Goal: Task Accomplishment & Management: Manage account settings

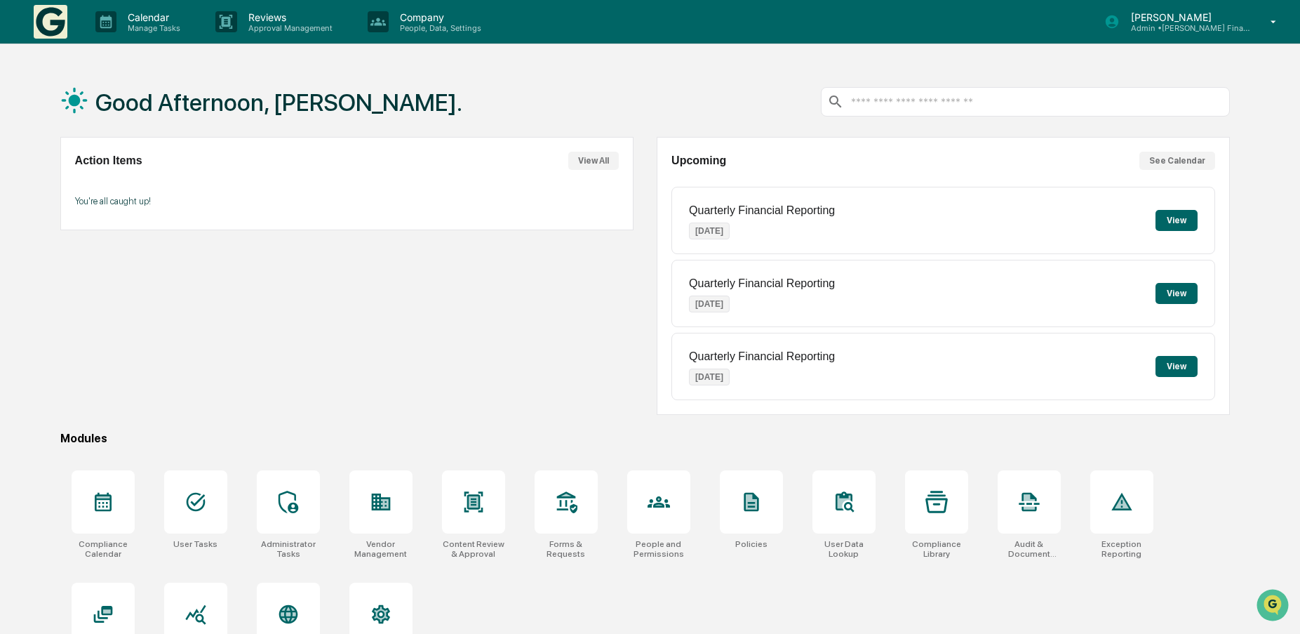
click at [1160, 25] on p "Admin • Kelleher Financial Advisors" at bounding box center [1185, 28] width 131 height 10
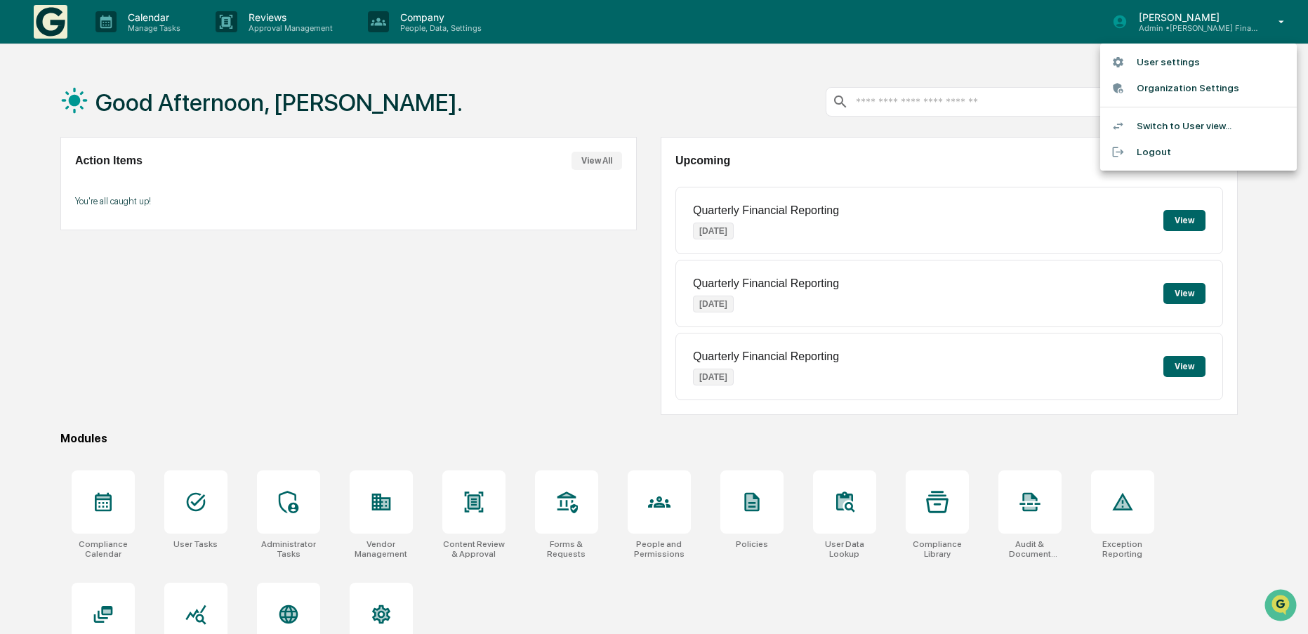
click at [540, 80] on div at bounding box center [654, 317] width 1308 height 634
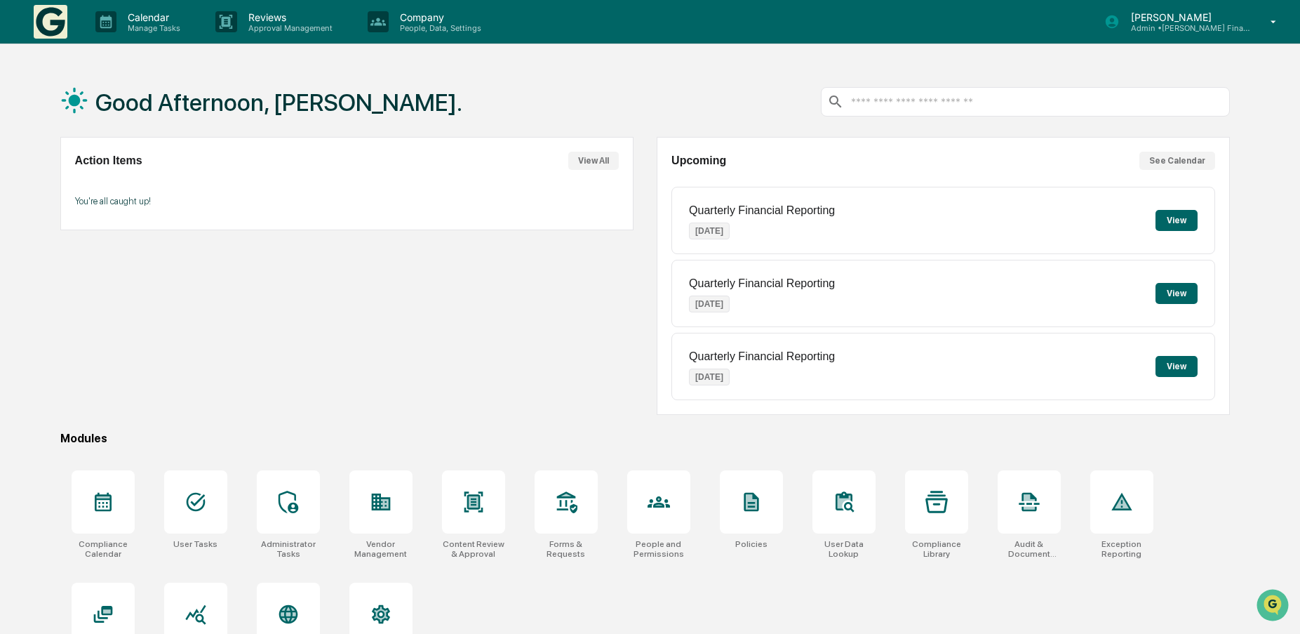
click at [1216, 31] on p "Admin • [PERSON_NAME] Financial Advisors" at bounding box center [1185, 28] width 131 height 10
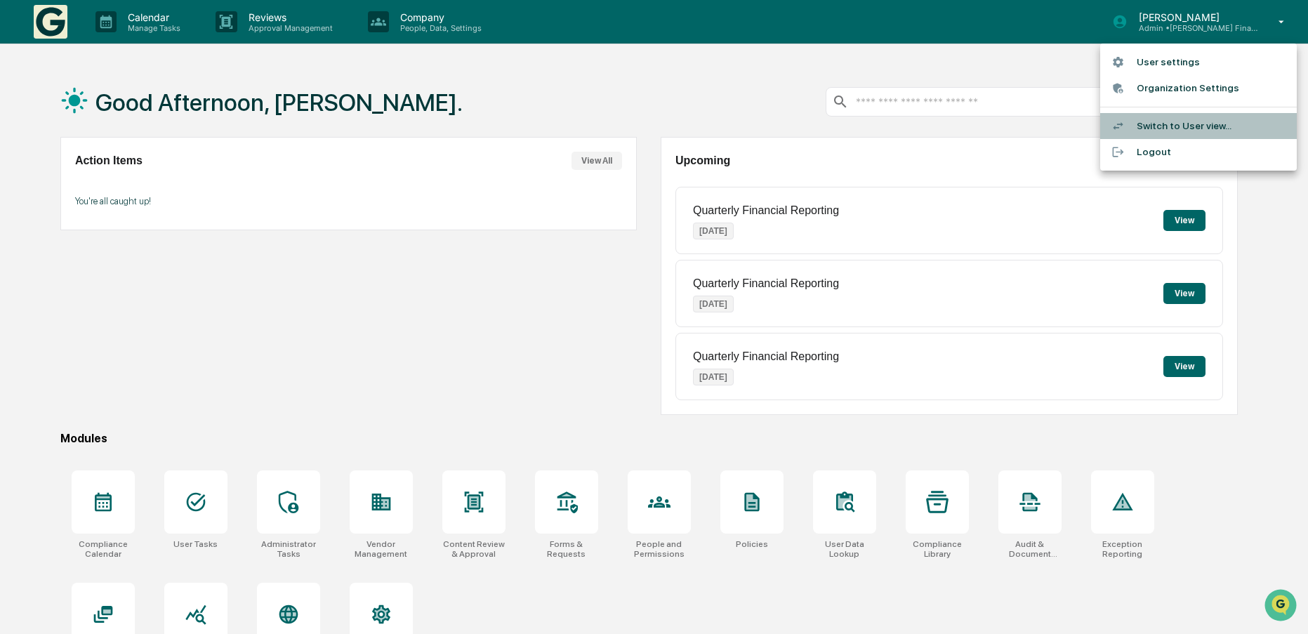
click at [1162, 125] on li "Switch to User view..." at bounding box center [1198, 126] width 197 height 26
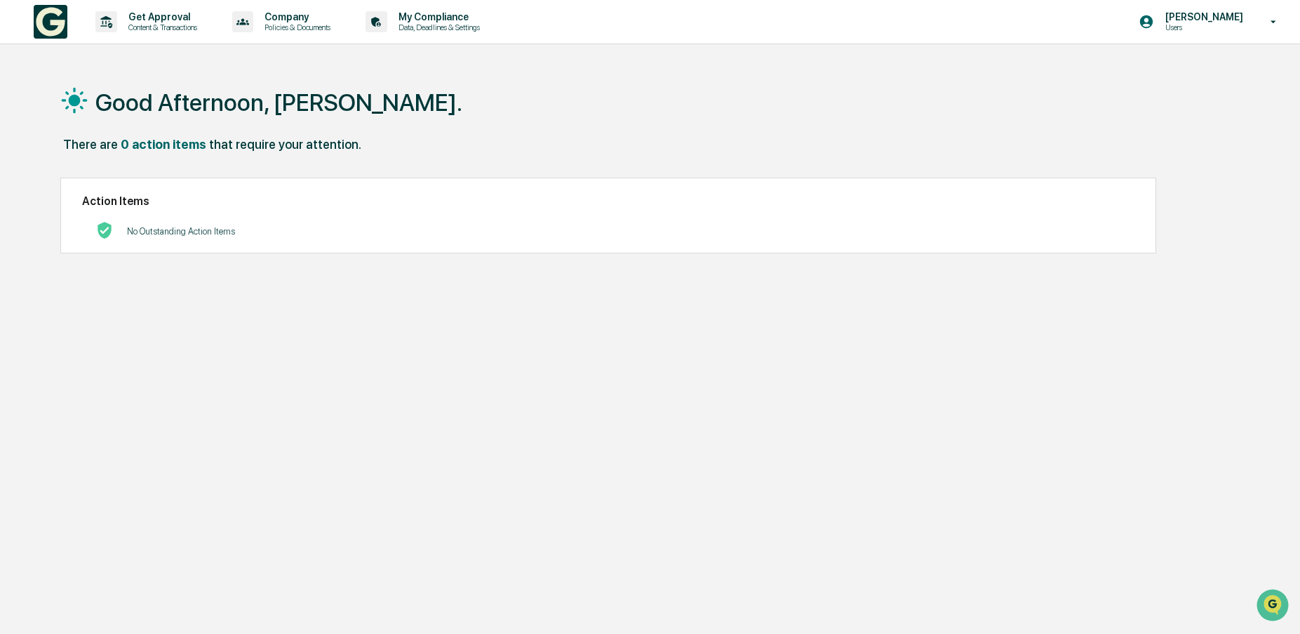
click at [659, 499] on div "Good Afternoon, Thayne. There are 0 action items that require your attention. A…" at bounding box center [645, 384] width 1213 height 634
click at [1220, 26] on p "Users" at bounding box center [1203, 27] width 96 height 10
click at [157, 23] on div at bounding box center [654, 317] width 1308 height 634
click at [157, 21] on p "Get Approval" at bounding box center [160, 16] width 87 height 11
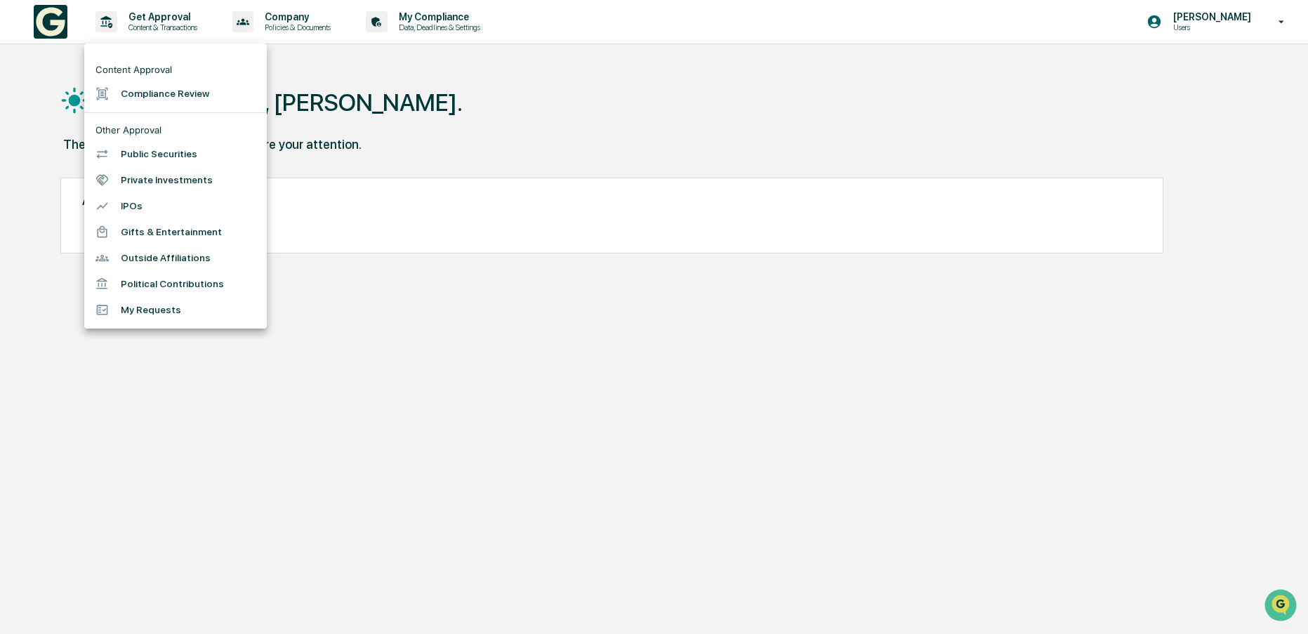
click at [524, 133] on div at bounding box center [654, 317] width 1308 height 634
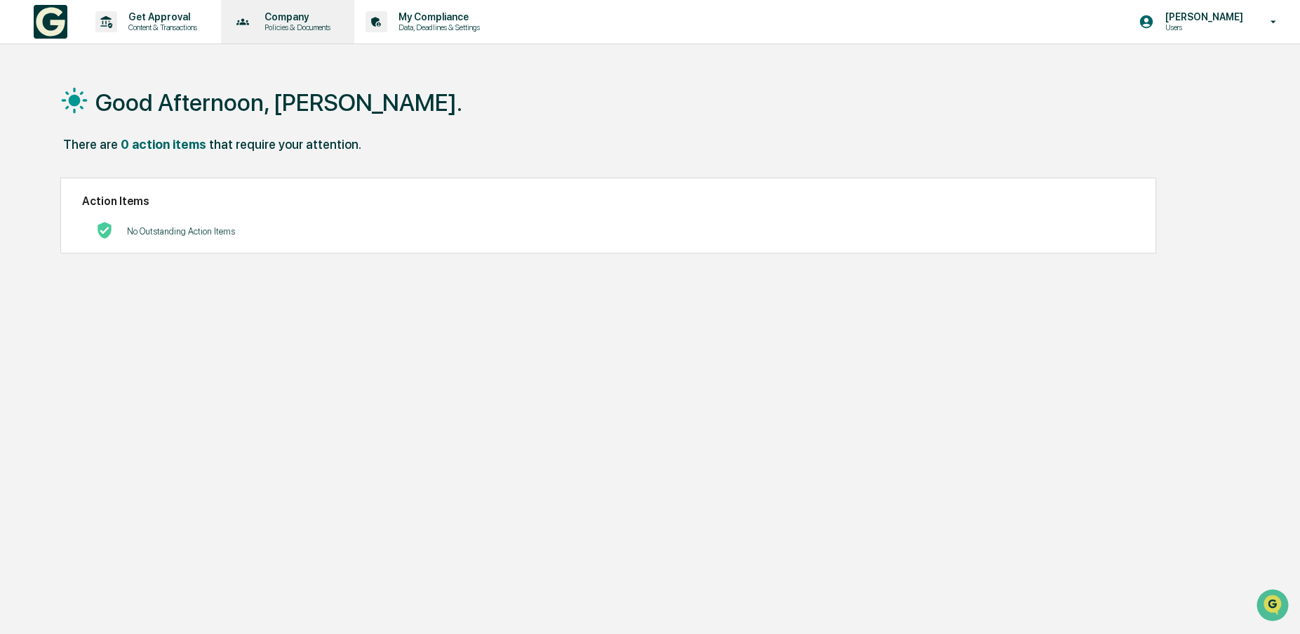
click at [292, 21] on p "Company" at bounding box center [295, 16] width 84 height 11
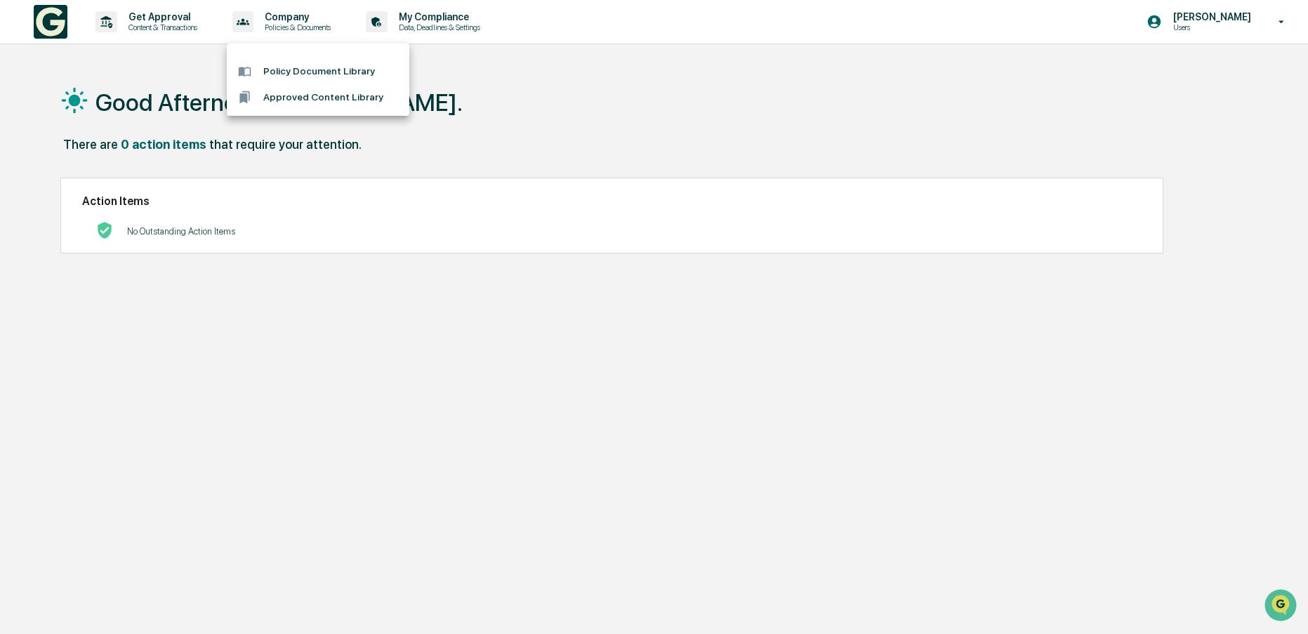
click at [1247, 18] on div at bounding box center [654, 317] width 1308 height 634
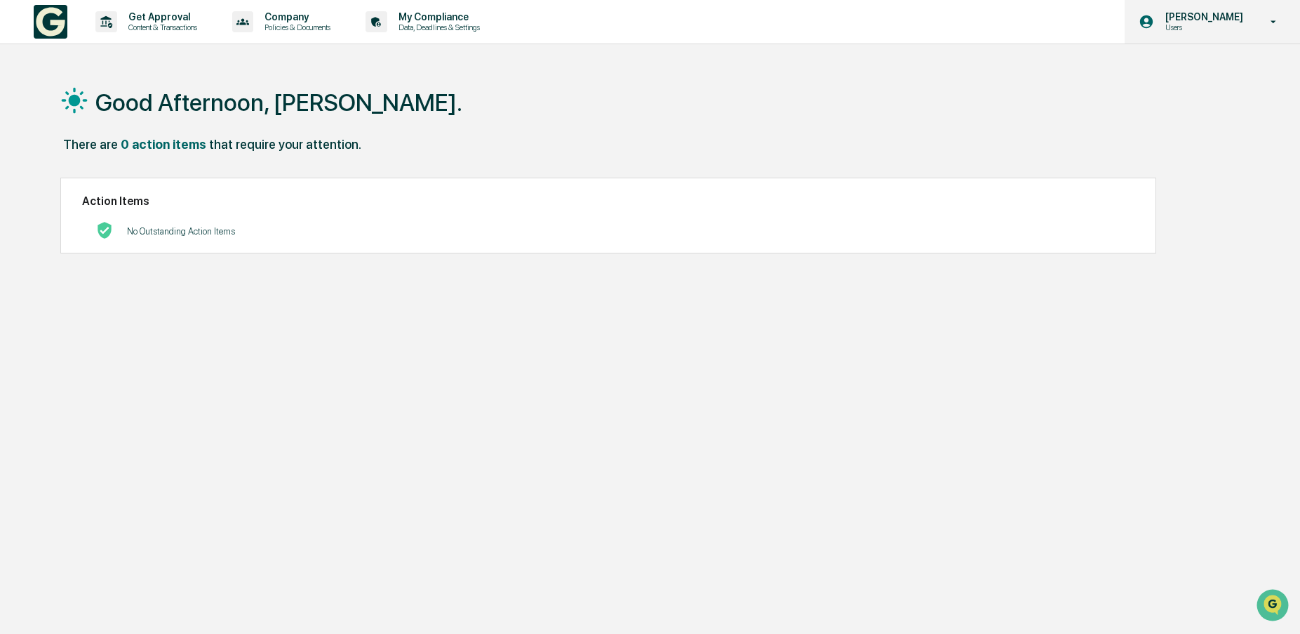
click at [1274, 20] on icon at bounding box center [1274, 21] width 25 height 13
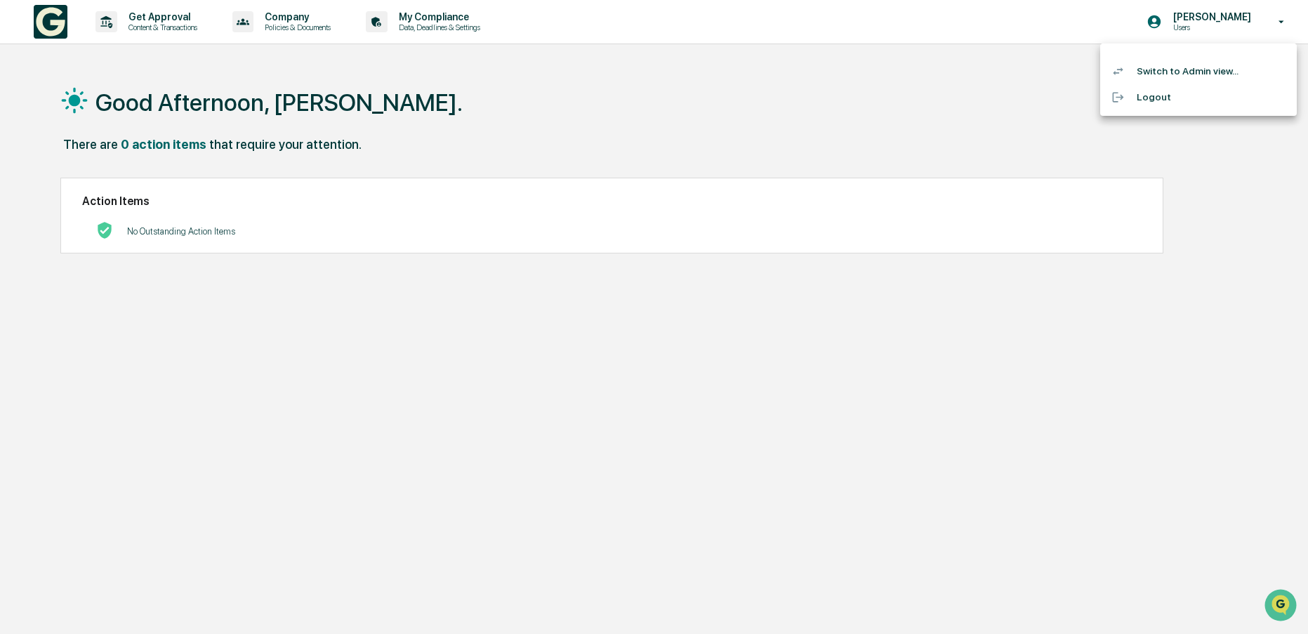
click at [1159, 72] on li "Switch to Admin view..." at bounding box center [1198, 71] width 197 height 26
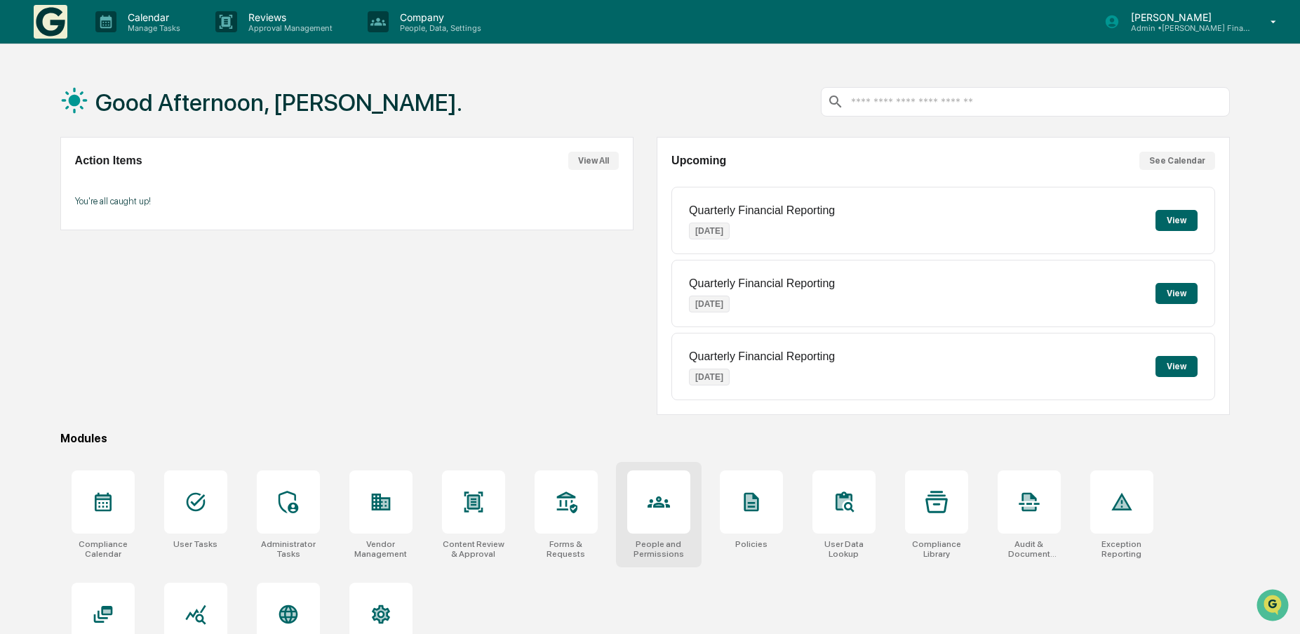
click at [676, 500] on div at bounding box center [658, 501] width 63 height 63
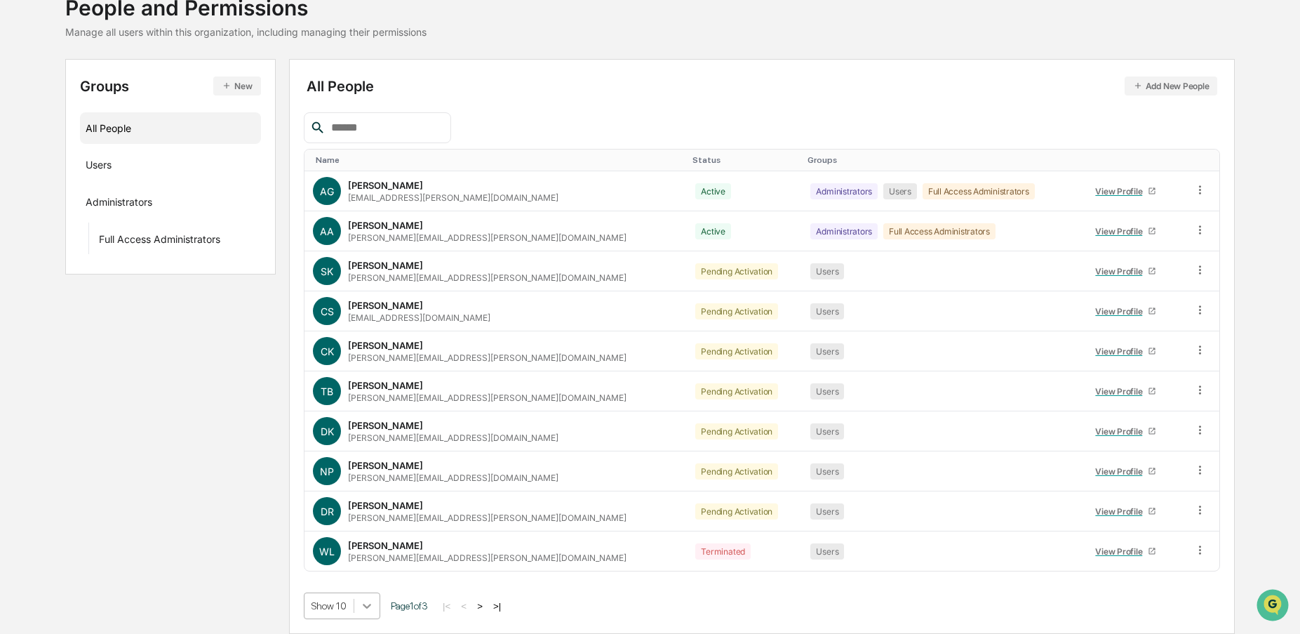
scroll to position [208, 0]
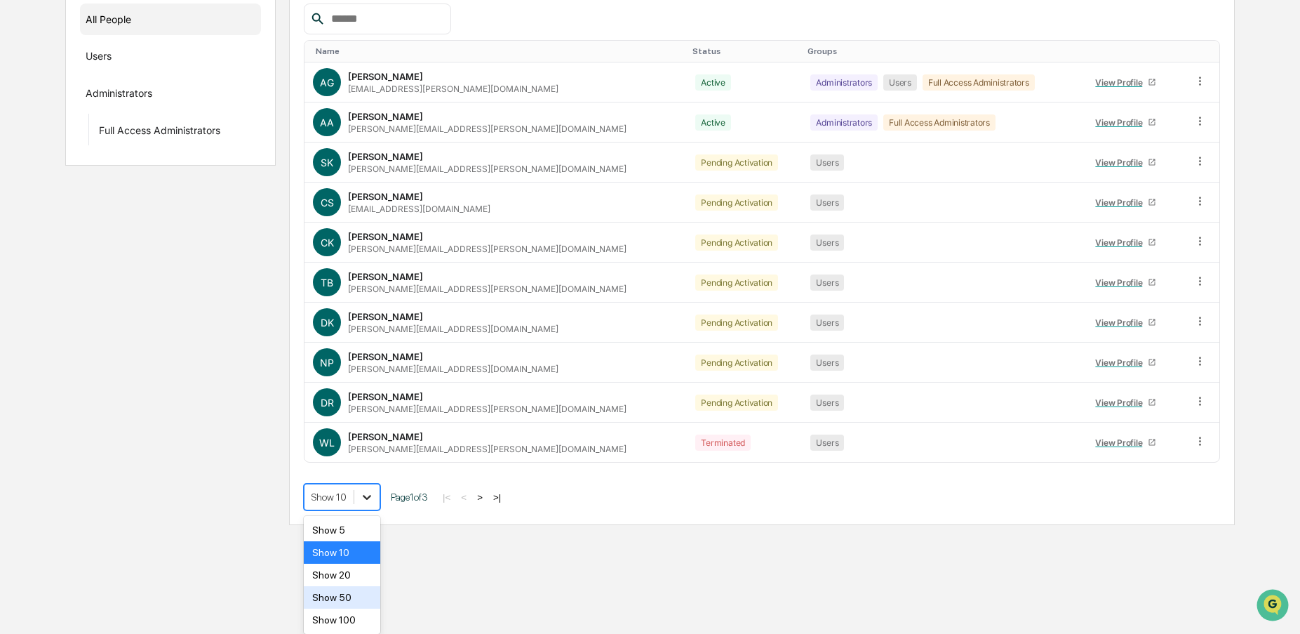
click at [366, 525] on body "Calendar Manage Tasks Reviews Approval Management Company People, Data, Setting…" at bounding box center [650, 158] width 1300 height 733
click at [352, 619] on div "Show 100" at bounding box center [342, 619] width 76 height 22
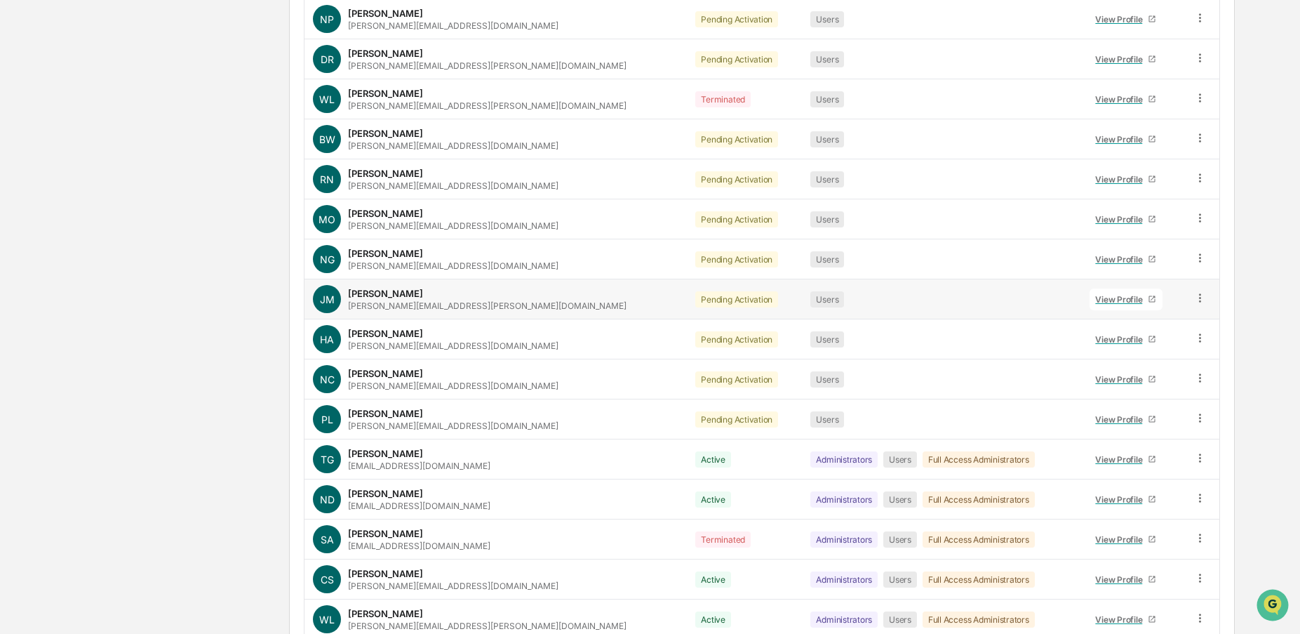
scroll to position [619, 0]
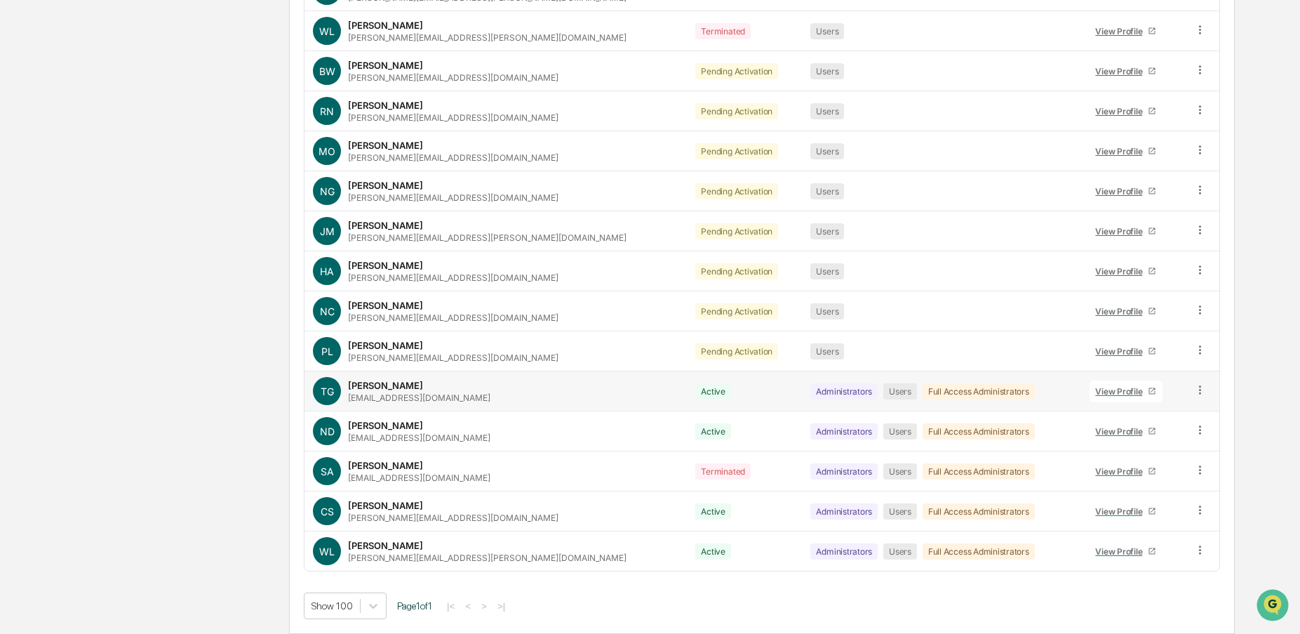
click at [1194, 390] on icon at bounding box center [1200, 389] width 13 height 13
click at [1096, 387] on div "View Profile" at bounding box center [1122, 391] width 53 height 11
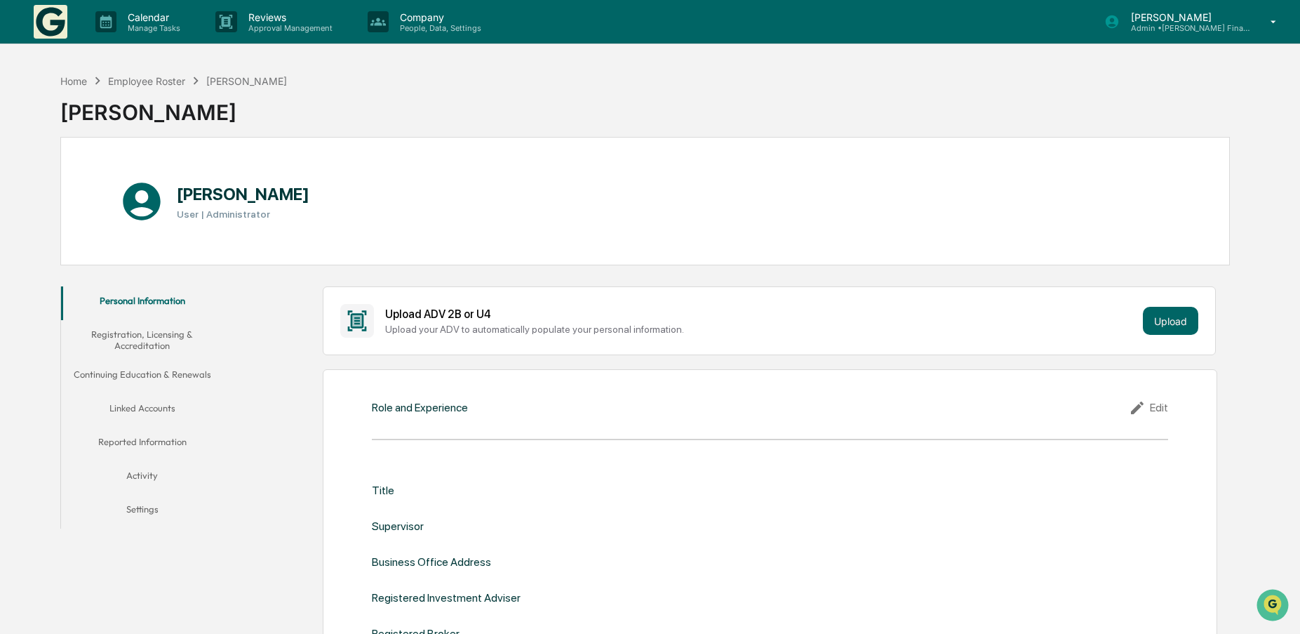
click at [137, 513] on button "Settings" at bounding box center [142, 512] width 163 height 34
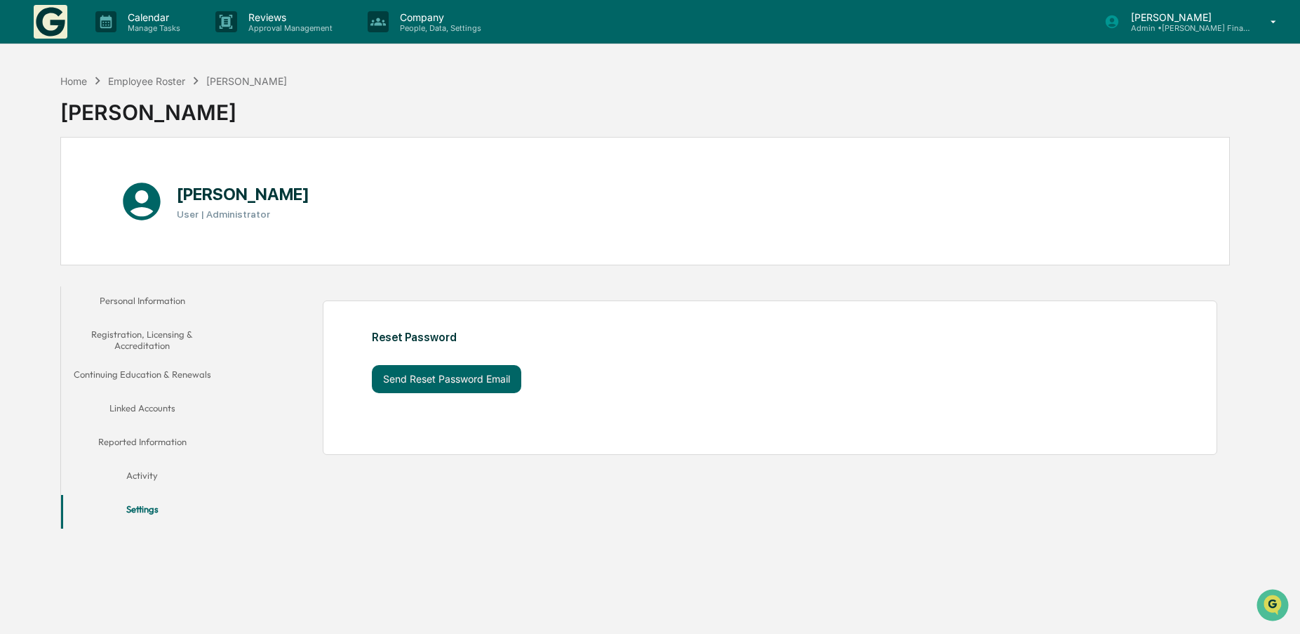
click at [158, 291] on button "Personal Information" at bounding box center [142, 303] width 163 height 34
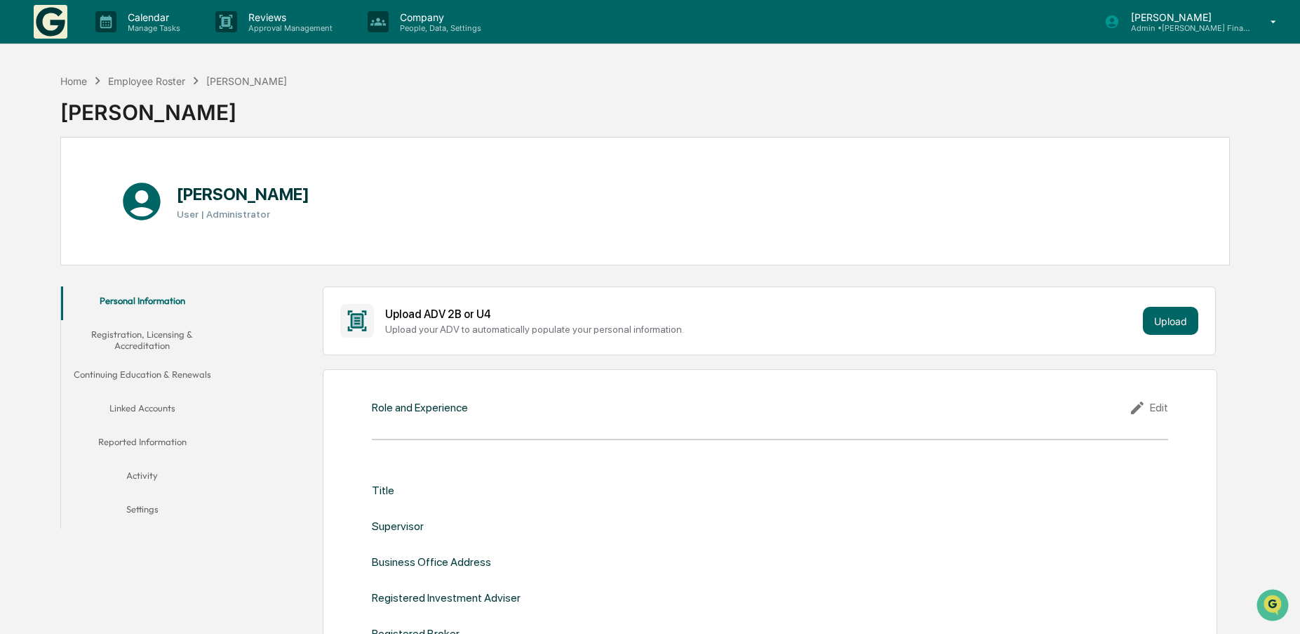
click at [132, 512] on button "Settings" at bounding box center [142, 512] width 163 height 34
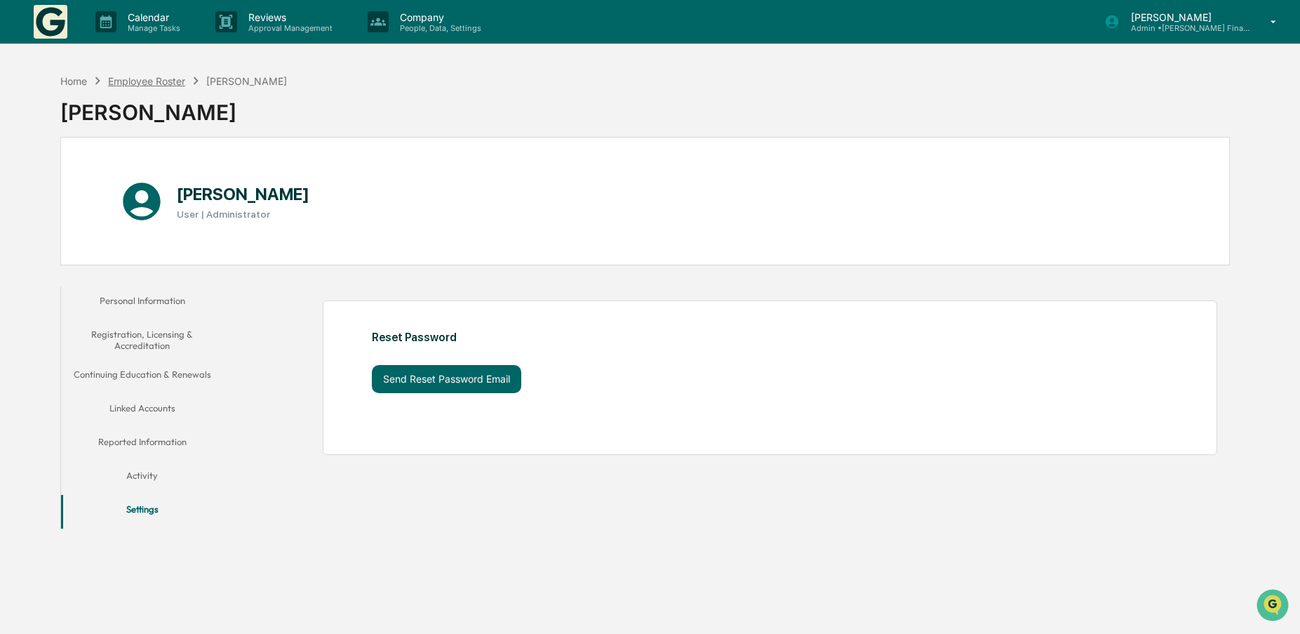
click at [134, 75] on div "Employee Roster" at bounding box center [146, 81] width 77 height 12
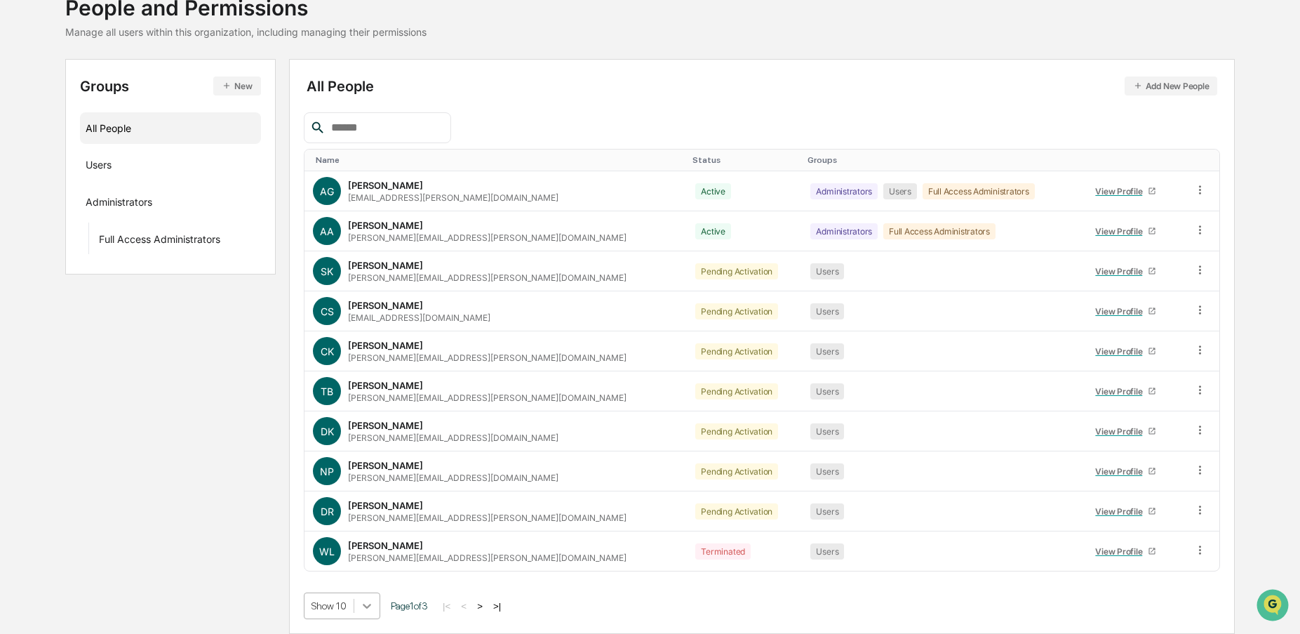
scroll to position [208, 0]
click at [362, 608] on body "Calendar Manage Tasks Reviews Approval Management Company People, Data, Setting…" at bounding box center [650, 267] width 1300 height 733
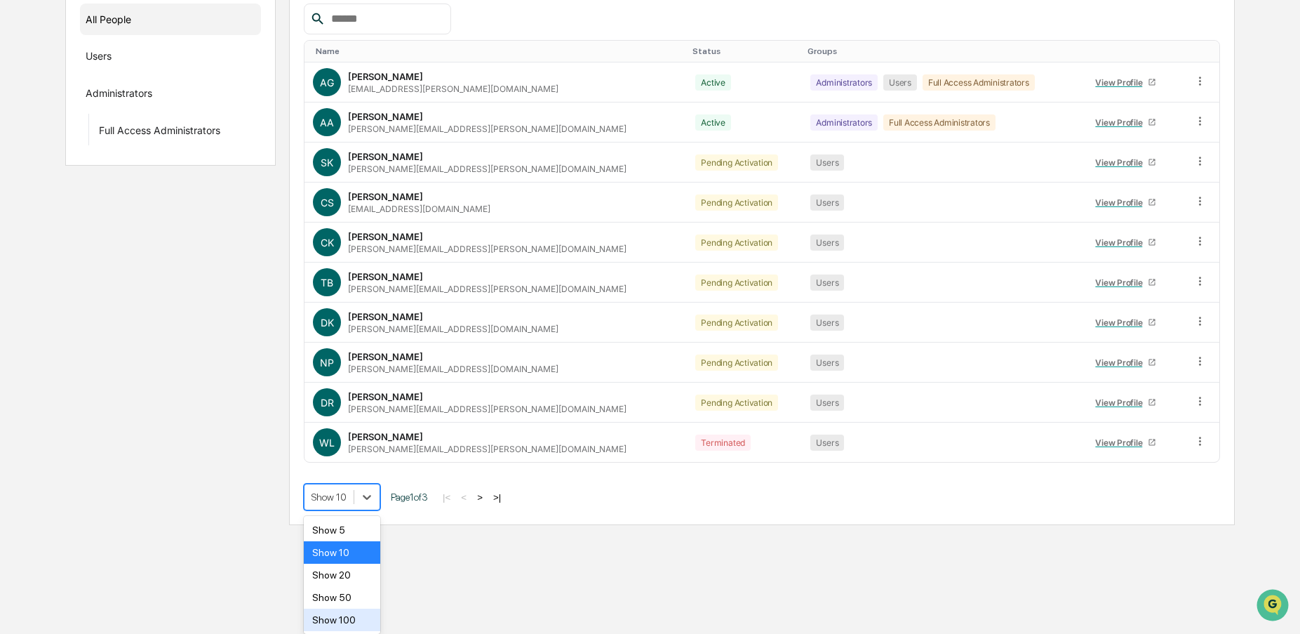
click at [357, 618] on div "Show 100" at bounding box center [342, 619] width 76 height 22
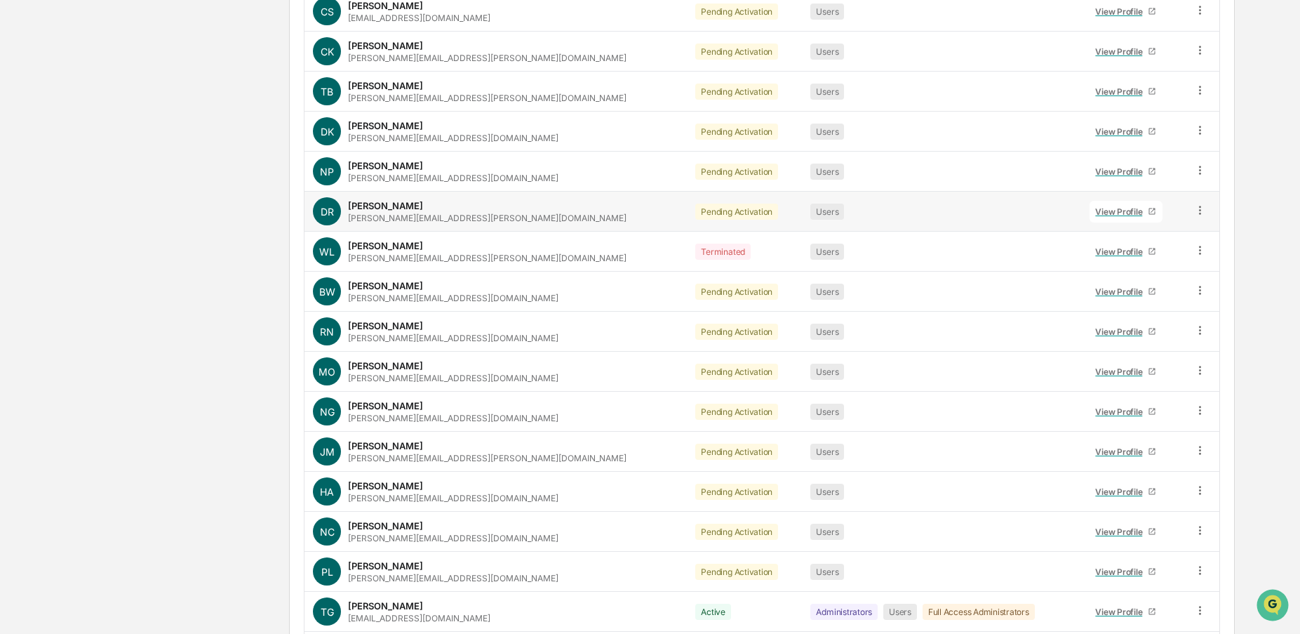
scroll to position [549, 0]
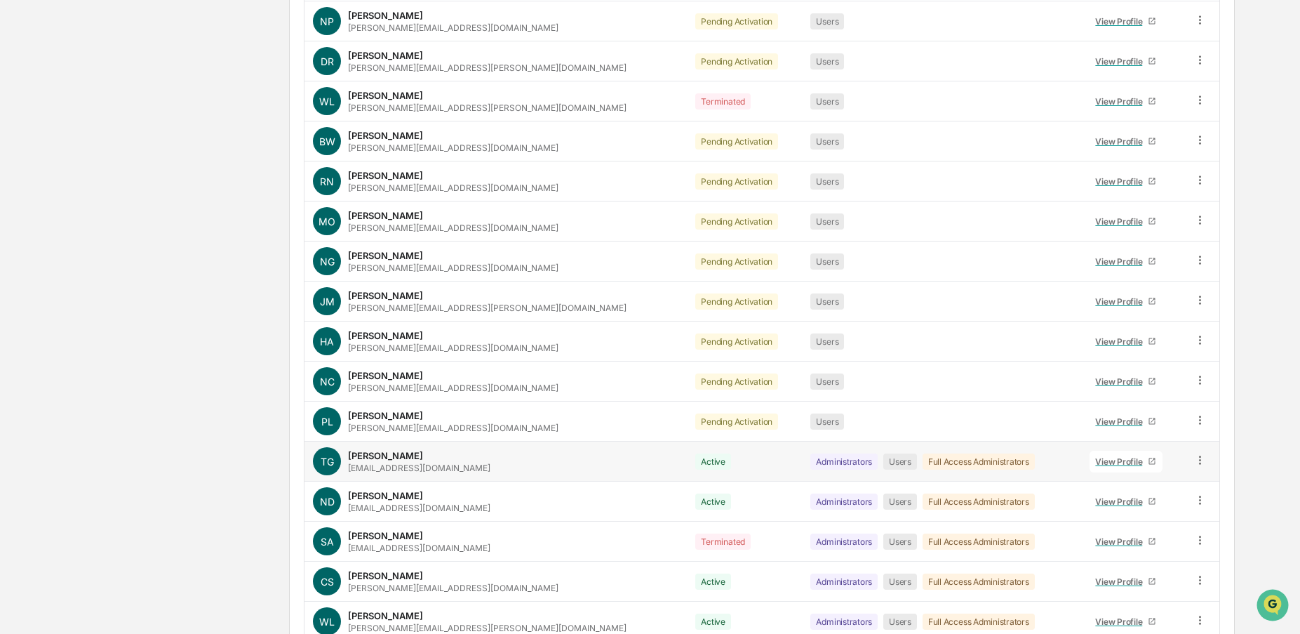
click at [1194, 458] on icon at bounding box center [1200, 459] width 13 height 13
click at [1112, 479] on div "Groups & Permissions" at bounding box center [1137, 482] width 117 height 17
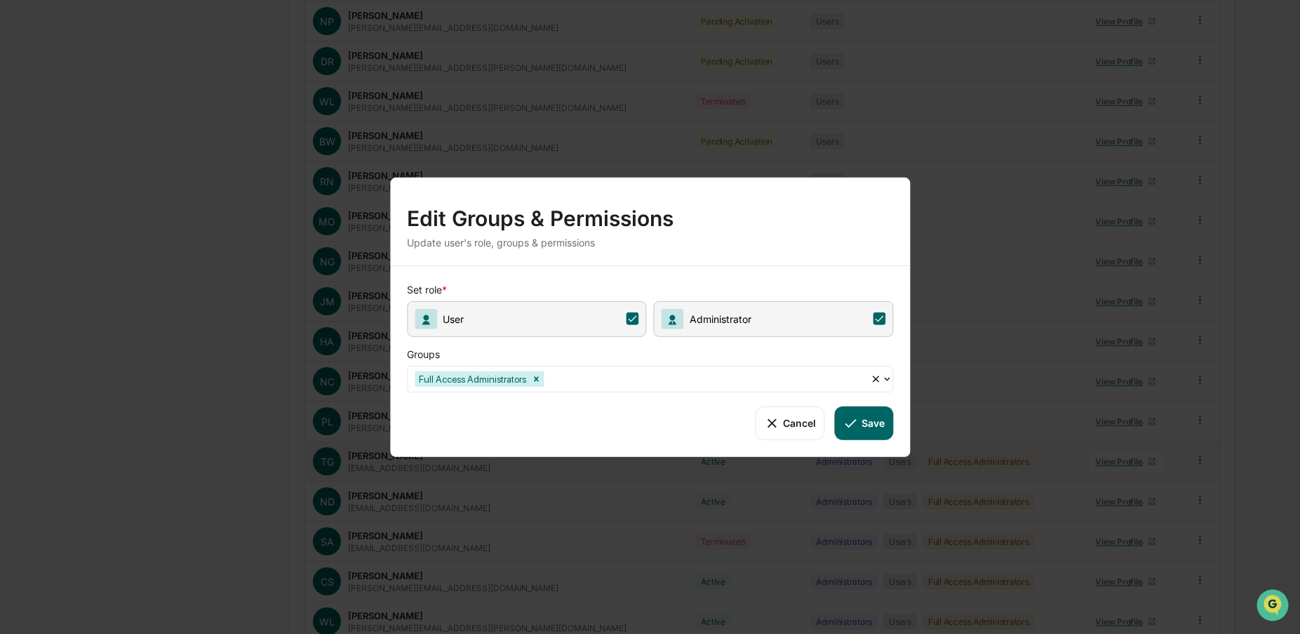
click at [803, 423] on button "Cancel" at bounding box center [790, 423] width 69 height 34
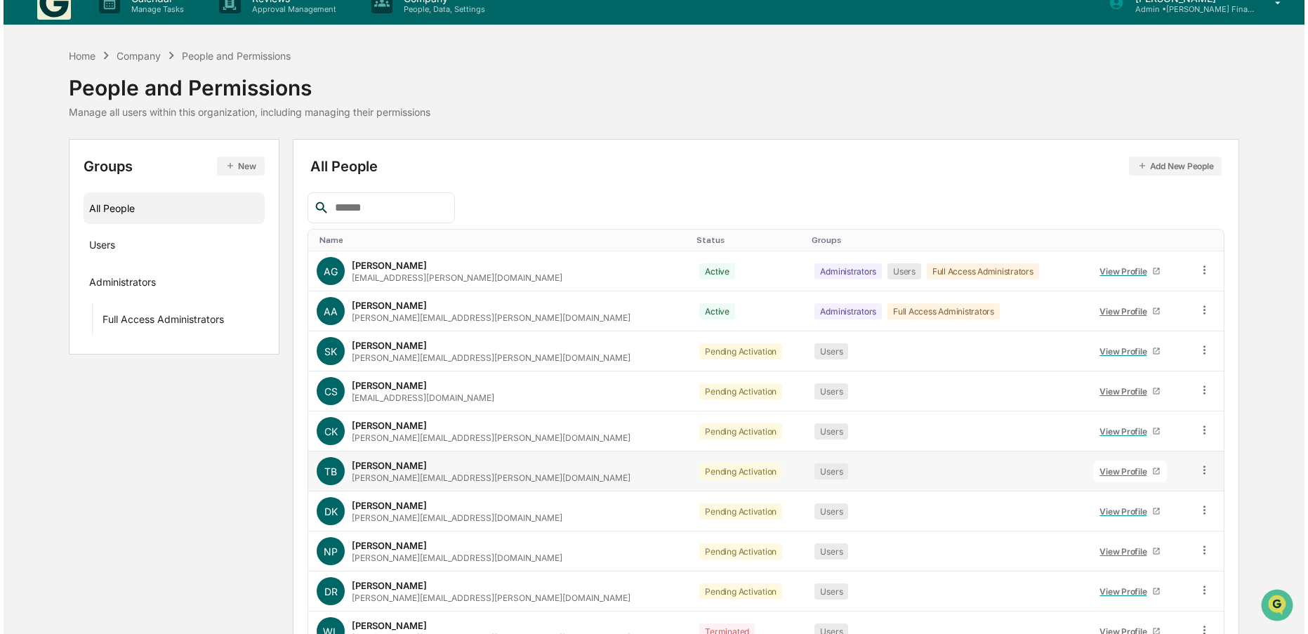
scroll to position [0, 0]
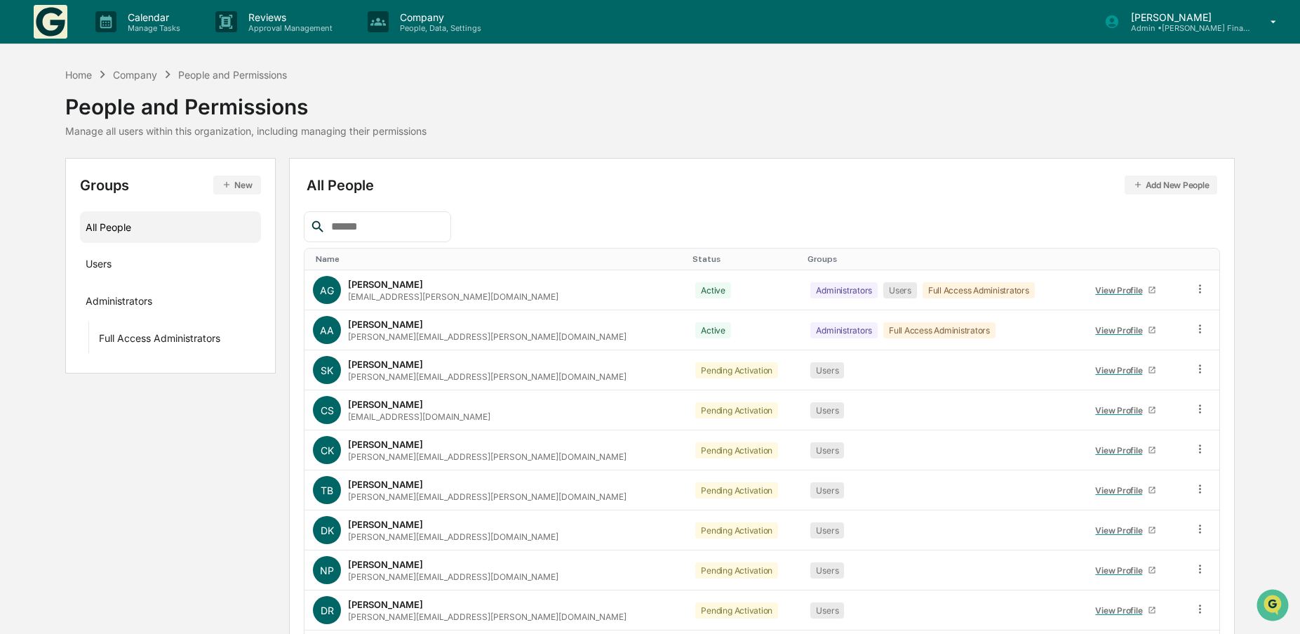
click at [1213, 26] on p "Admin • [PERSON_NAME] Financial Advisors" at bounding box center [1185, 28] width 131 height 10
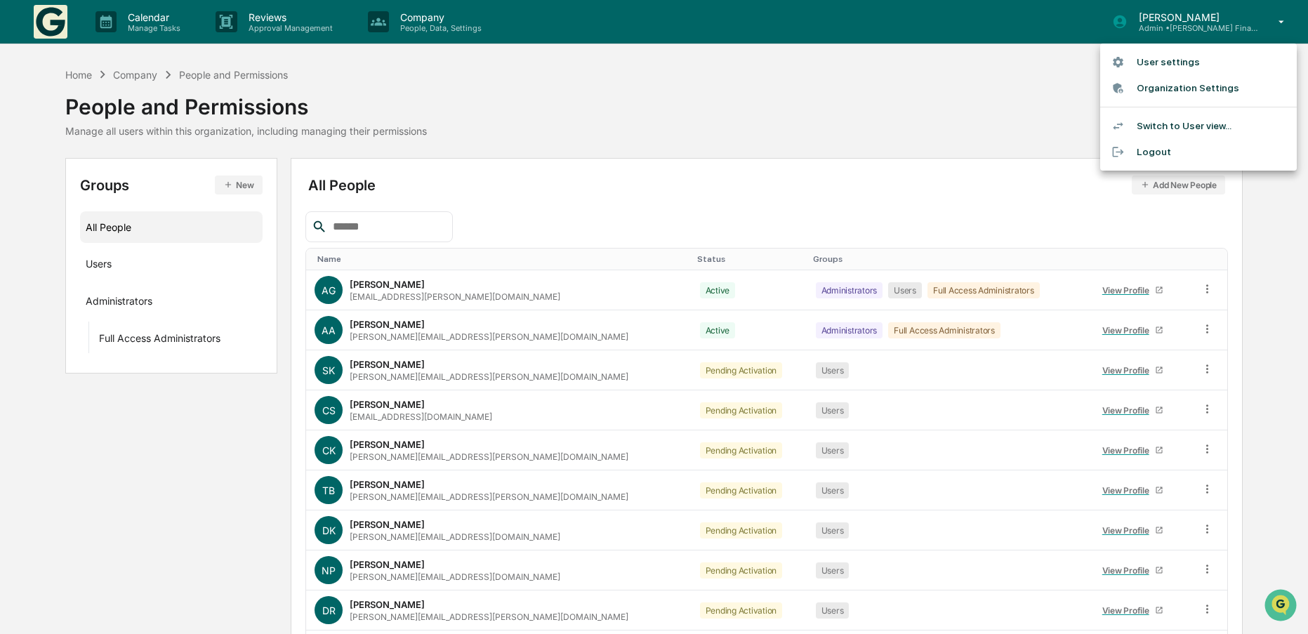
click at [807, 109] on div at bounding box center [654, 317] width 1308 height 634
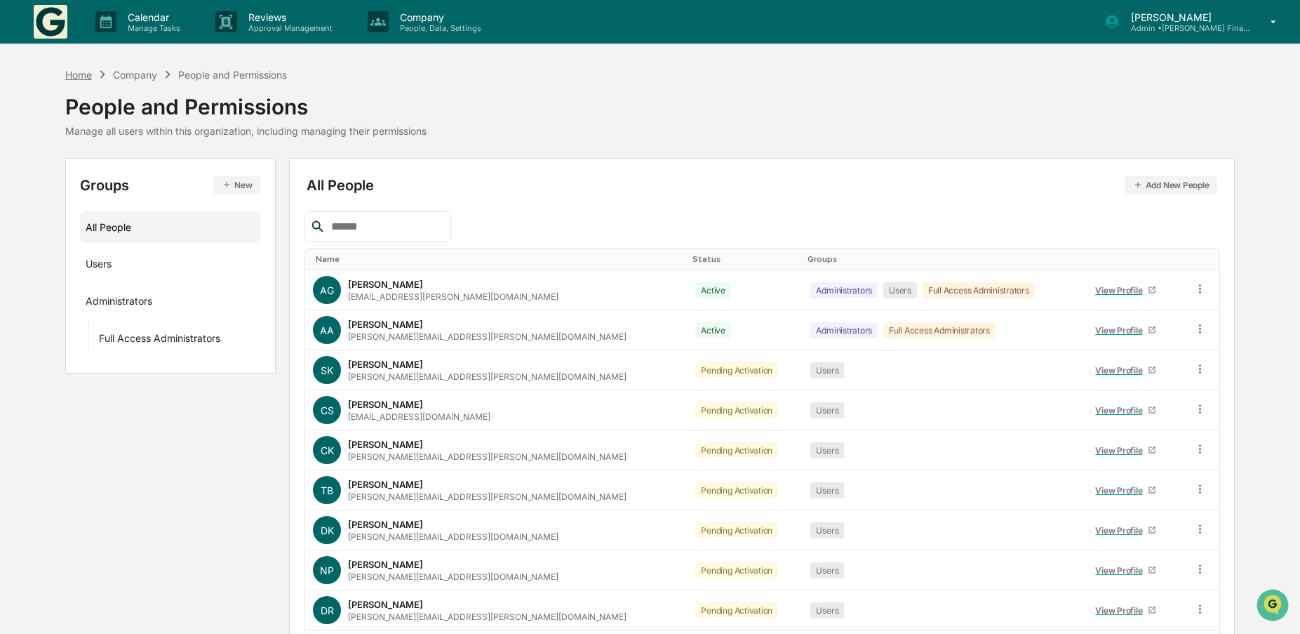
click at [76, 71] on div "Home" at bounding box center [78, 75] width 27 height 12
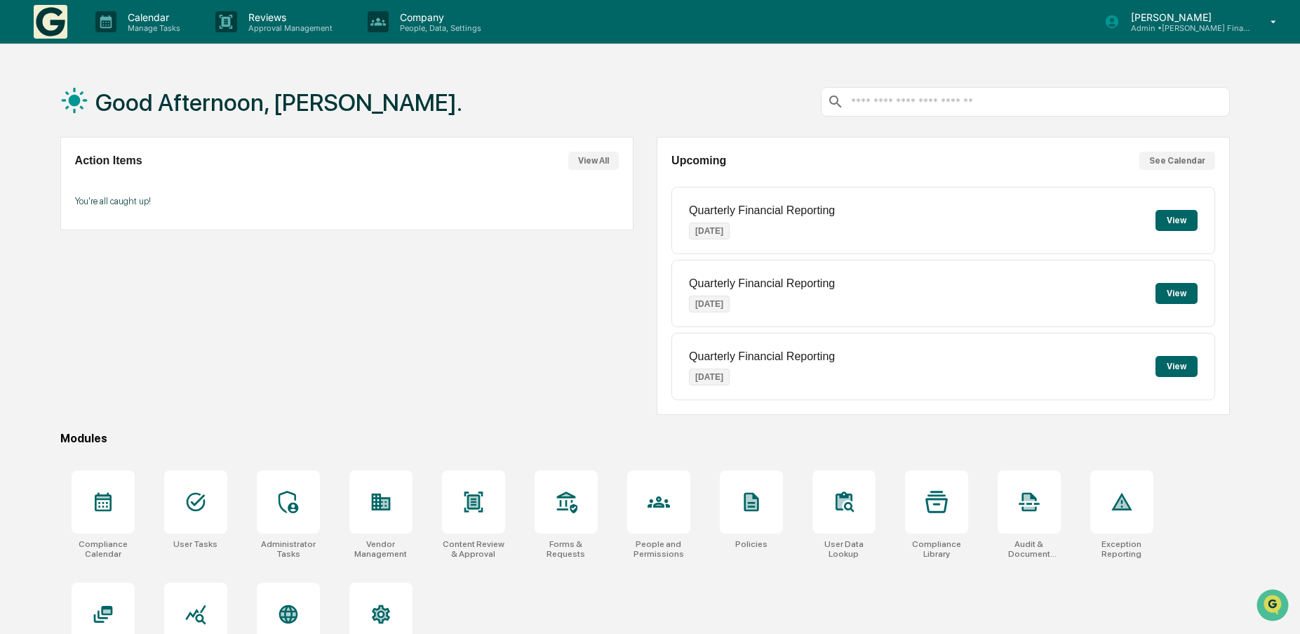
click at [1155, 19] on p "[PERSON_NAME]" at bounding box center [1185, 17] width 131 height 12
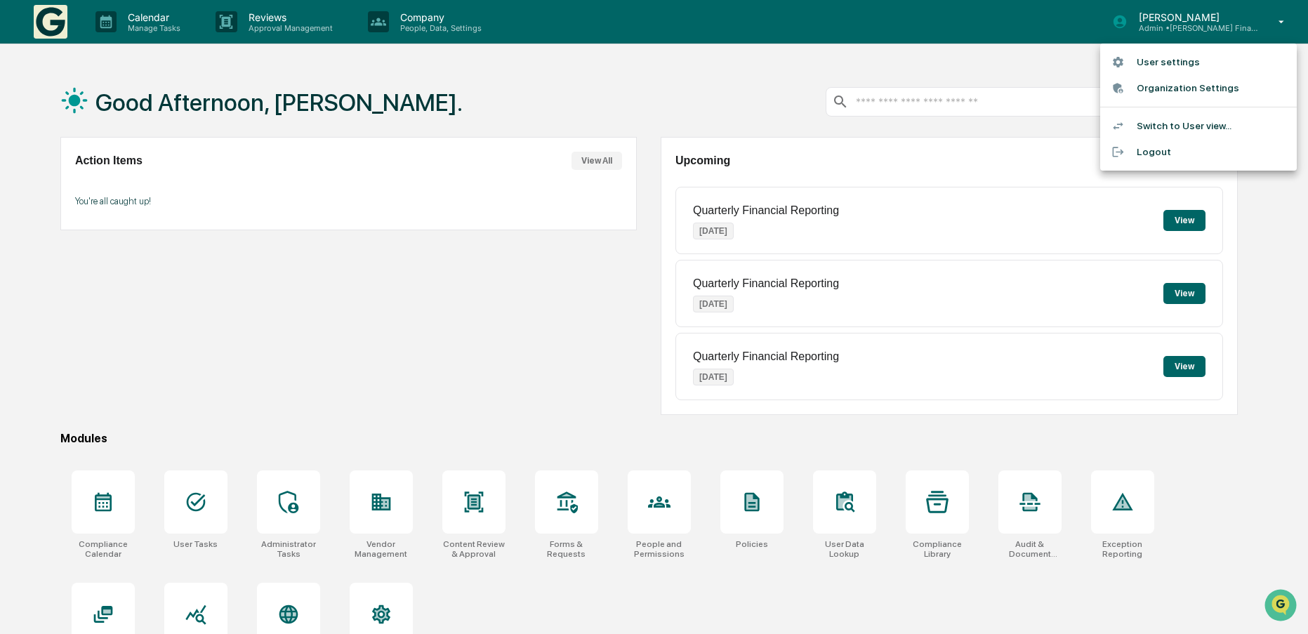
click at [1133, 154] on div at bounding box center [1123, 151] width 25 height 13
